Goal: Communication & Community: Connect with others

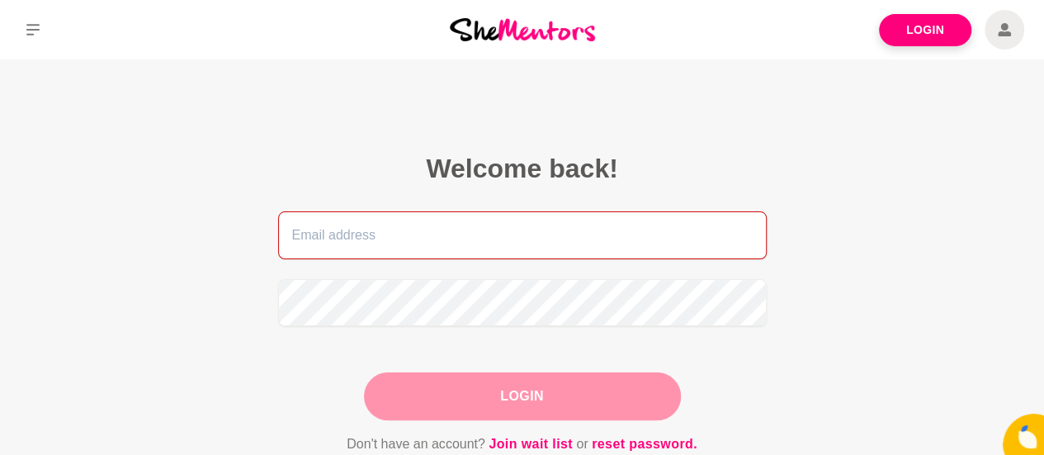
type input "[PERSON_NAME][EMAIL_ADDRESS][DOMAIN_NAME]"
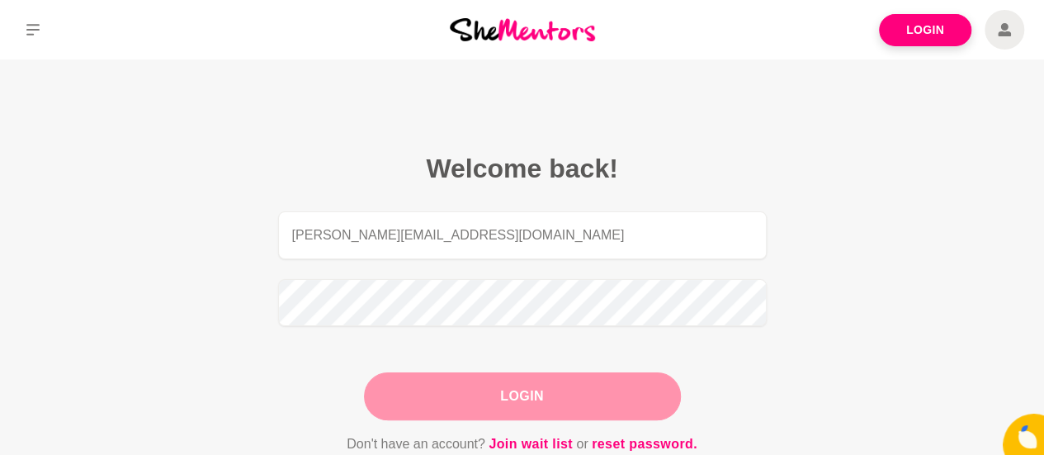
click at [543, 399] on div "Login" at bounding box center [522, 396] width 317 height 48
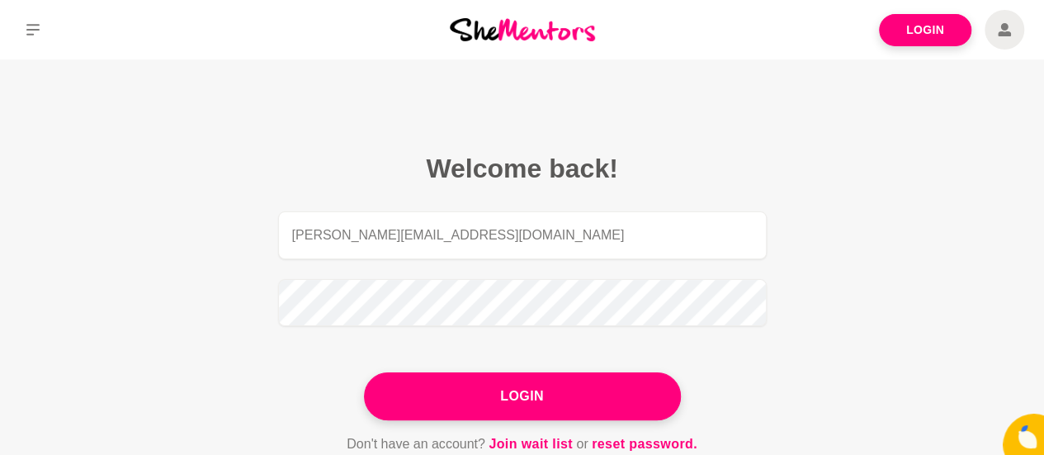
click at [543, 399] on button "Login" at bounding box center [522, 396] width 317 height 48
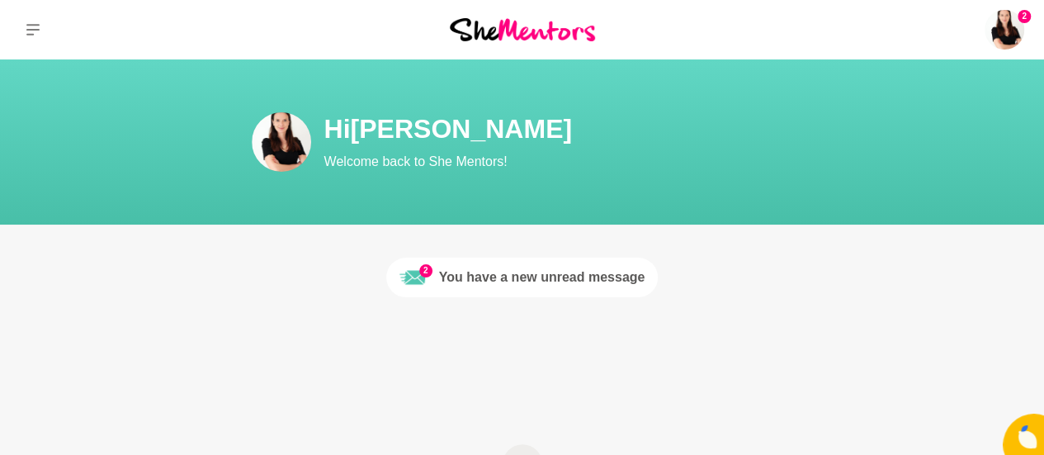
click at [507, 280] on div "You have a new unread message" at bounding box center [542, 277] width 206 height 20
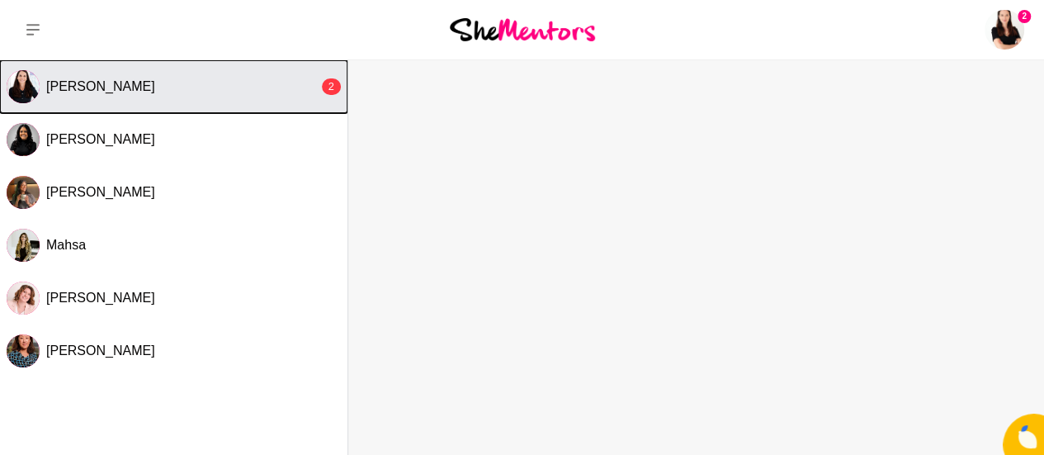
click at [204, 87] on div "[PERSON_NAME]" at bounding box center [182, 86] width 272 height 17
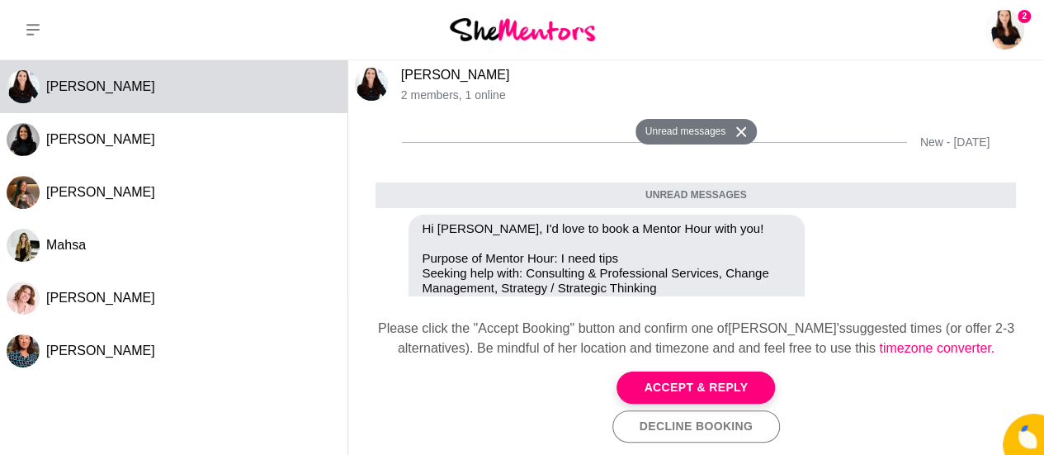
scroll to position [267, 0]
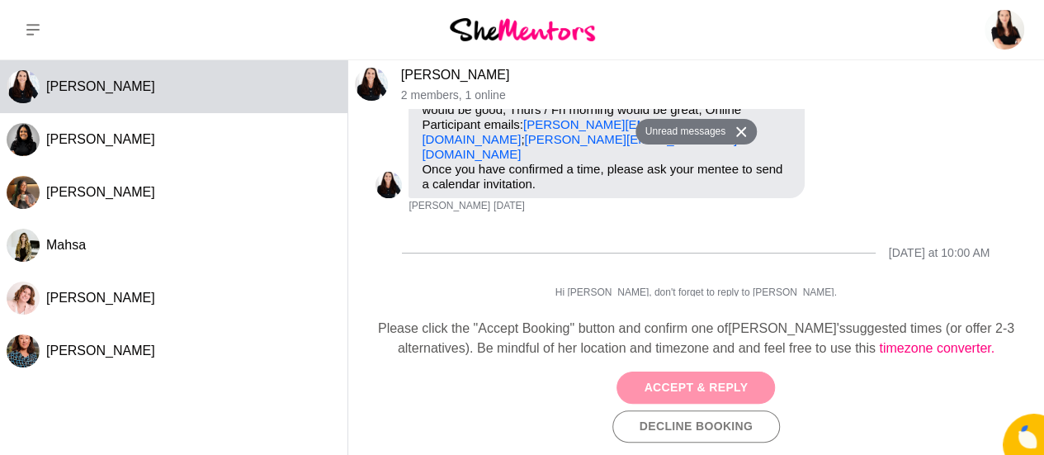
click at [651, 385] on button "Accept & Reply" at bounding box center [695, 387] width 158 height 32
click at [651, 385] on div "Accept & Reply Decline Booking" at bounding box center [695, 406] width 669 height 71
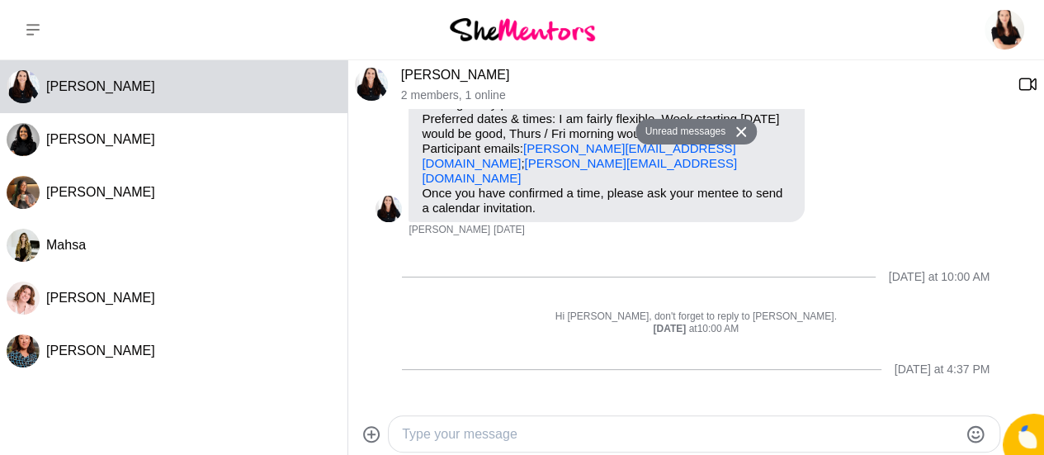
scroll to position [254, 0]
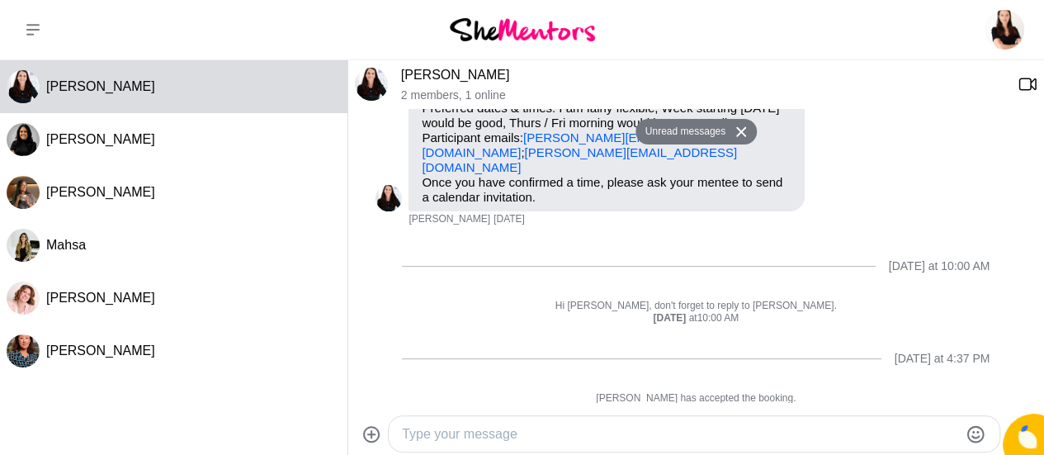
click at [646, 433] on textarea "Type your message" at bounding box center [680, 434] width 556 height 20
click at [705, 429] on textarea "Hi [PERSON_NAME]! I would love to connect" at bounding box center [680, 434] width 556 height 20
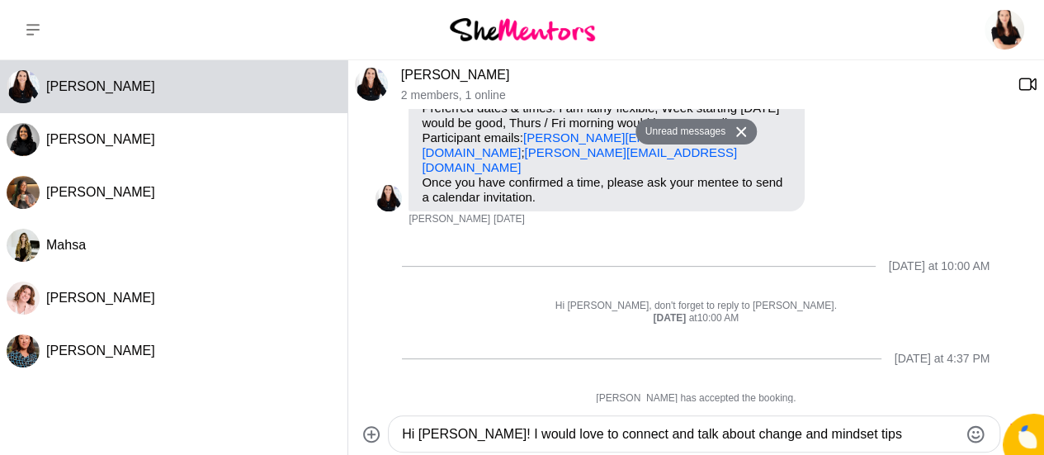
type textarea "Hi [PERSON_NAME]! I would love to connect and talk about change and mindset tip…"
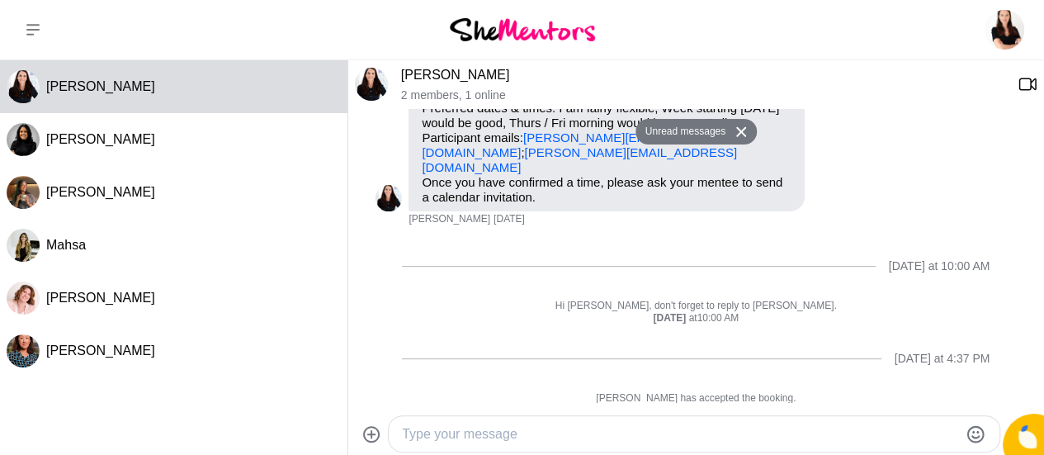
scroll to position [319, 0]
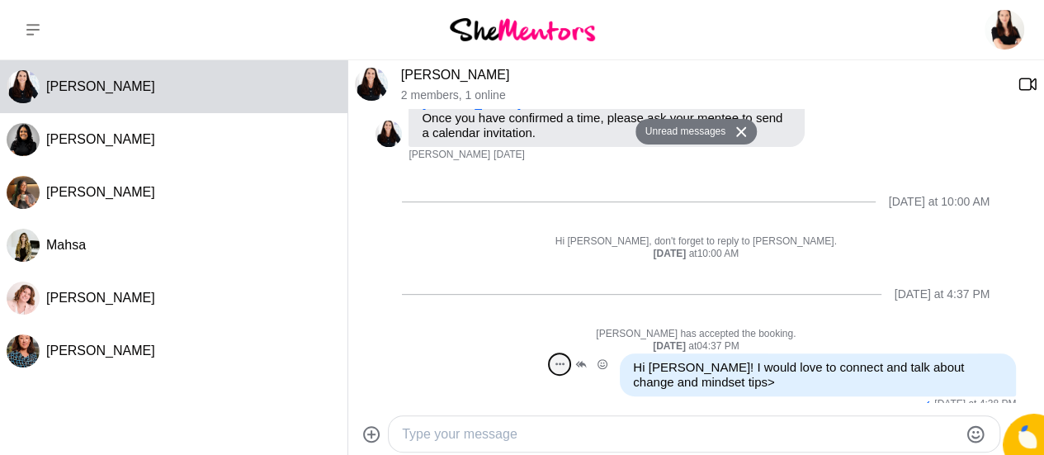
click at [555, 362] on icon "Open Message Actions Menu" at bounding box center [559, 363] width 9 height 2
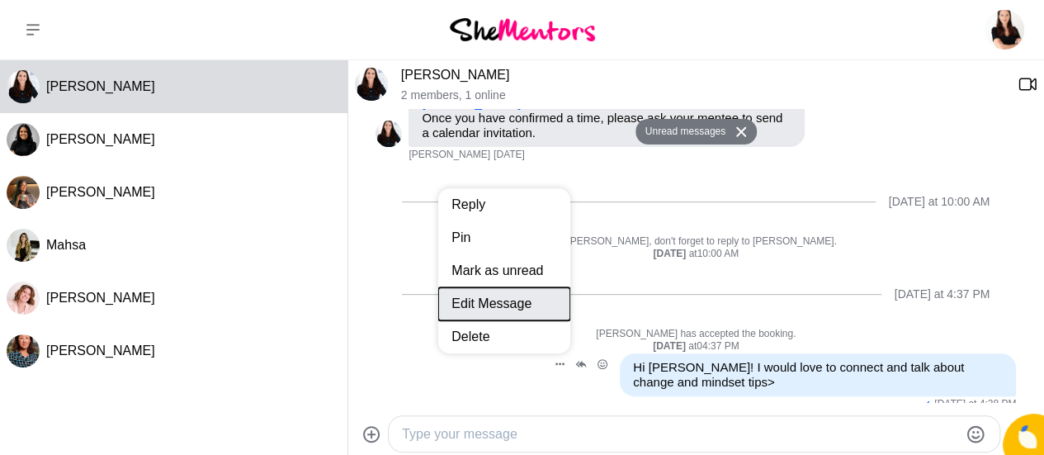
click at [512, 298] on button "Edit Message" at bounding box center [504, 303] width 132 height 33
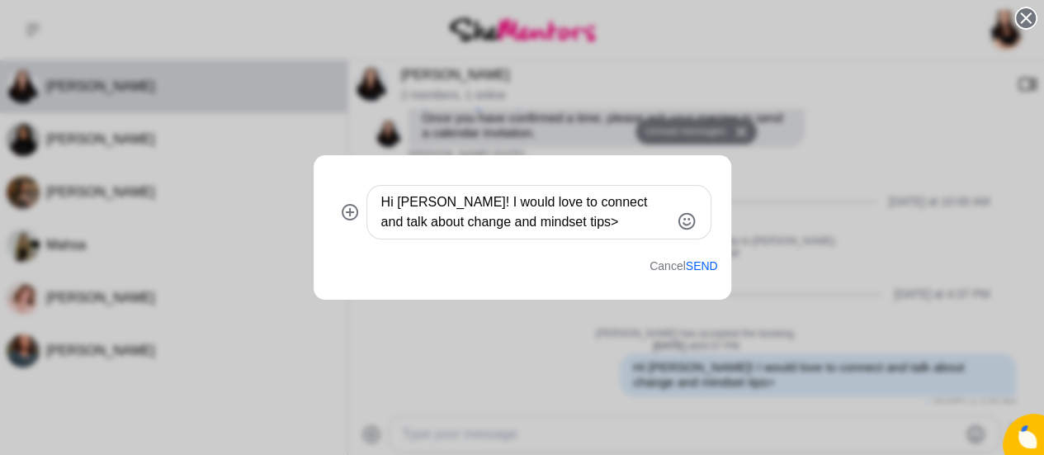
click at [548, 223] on textarea "Hi [PERSON_NAME]! I would love to connect and talk about change and mindset tip…" at bounding box center [524, 212] width 289 height 40
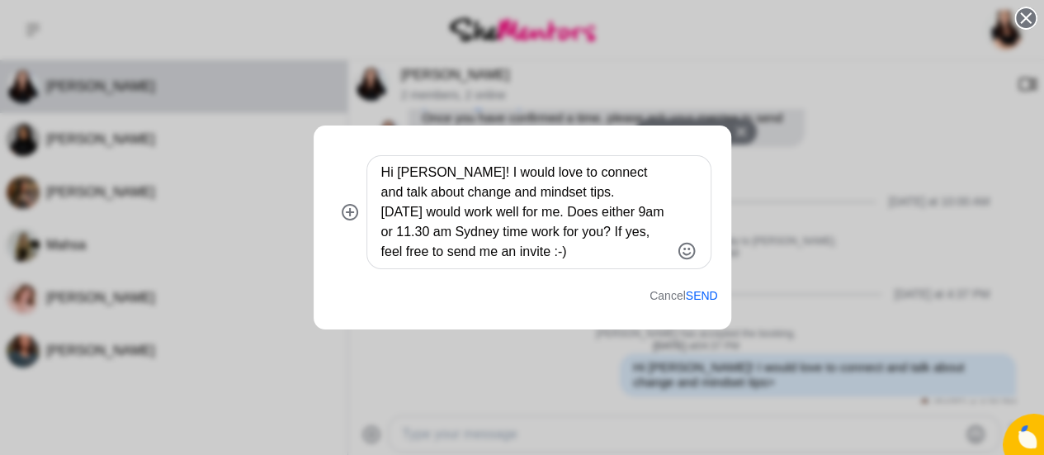
type textarea "Hi [PERSON_NAME]! I would love to connect and talk about change and mindset tip…"
click at [694, 293] on button "Send" at bounding box center [702, 296] width 32 height 14
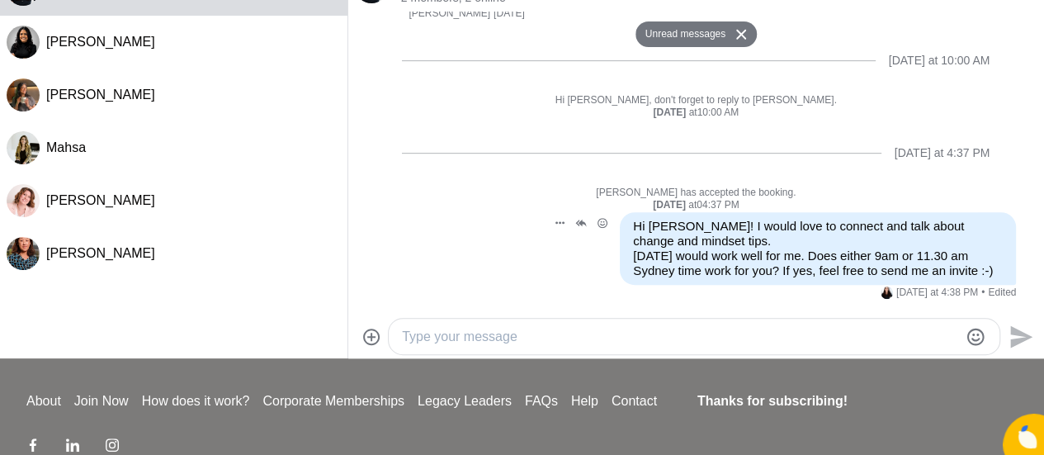
scroll to position [0, 0]
